Goal: Information Seeking & Learning: Learn about a topic

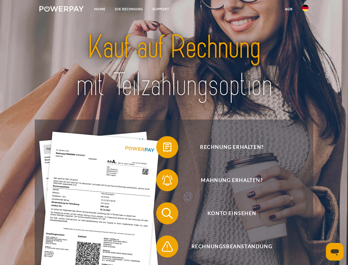
click at [61, 10] on img at bounding box center [61, 9] width 44 height 6
click at [305, 10] on img at bounding box center [305, 8] width 7 height 7
click at [289, 9] on link "agb" at bounding box center [288, 9] width 17 height 10
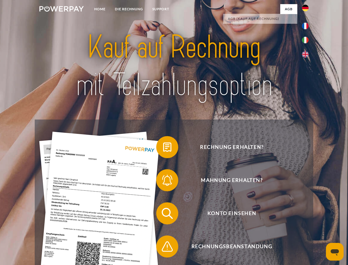
click at [163, 148] on span at bounding box center [159, 147] width 28 height 28
click at [163, 181] on span at bounding box center [159, 180] width 28 height 28
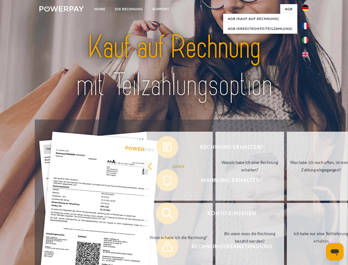
click at [216, 214] on link "Bis wann muss die Rechnung bezahlt werden?" at bounding box center [250, 237] width 69 height 69
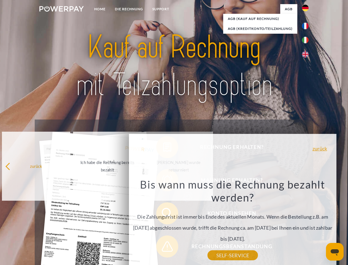
click at [163, 247] on div "Rechnung erhalten? Mahnung erhalten? Konto einsehen" at bounding box center [174, 229] width 278 height 221
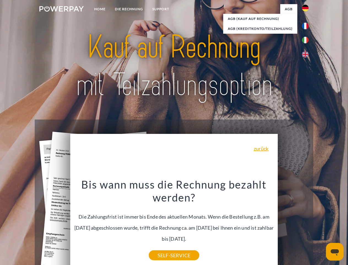
click at [335, 251] on icon "Messaging-Fenster öffnen" at bounding box center [335, 252] width 8 height 7
